Goal: Task Accomplishment & Management: Complete application form

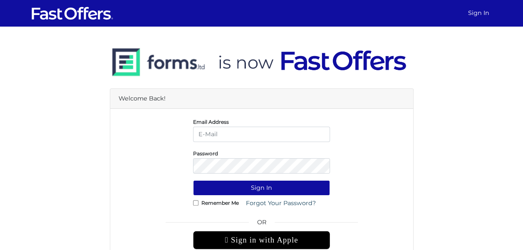
click at [281, 132] on input "email" at bounding box center [261, 134] width 137 height 15
type input "christiangarcia@property.ca"
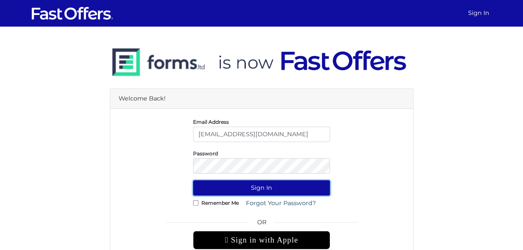
click at [258, 191] on button "Sign In" at bounding box center [261, 187] width 137 height 15
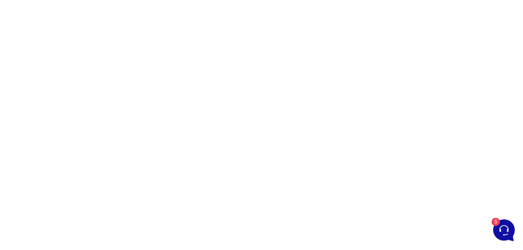
scroll to position [86, 0]
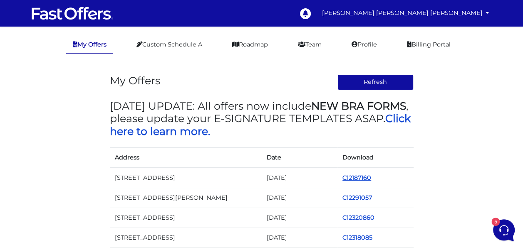
click at [353, 176] on link "C12187160" at bounding box center [356, 177] width 29 height 7
